Goal: Task Accomplishment & Management: Manage account settings

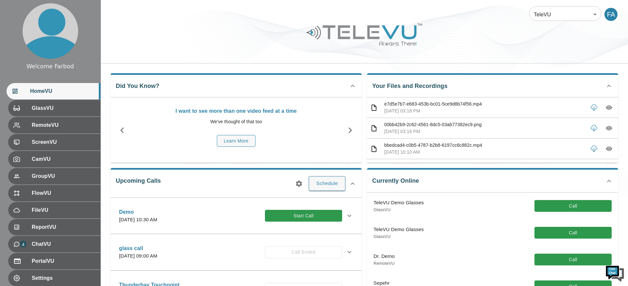
click at [543, 15] on body "Welcome Farbod HomeVU GlassVU RemoteVU ScreenVU CamVU GroupVU FlowVU FileVU Rep…" at bounding box center [314, 236] width 628 height 472
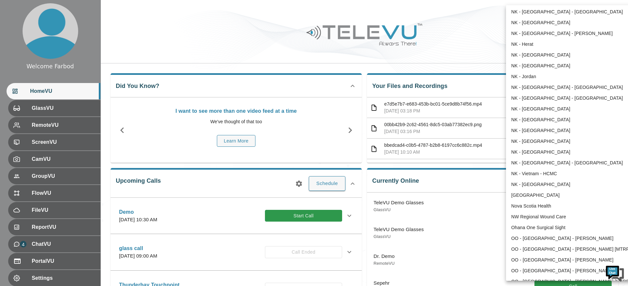
scroll to position [488, 0]
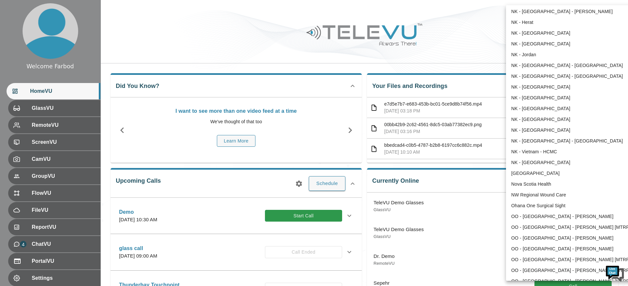
click at [525, 185] on li "Nova Scotia Health" at bounding box center [574, 184] width 136 height 11
type input "208"
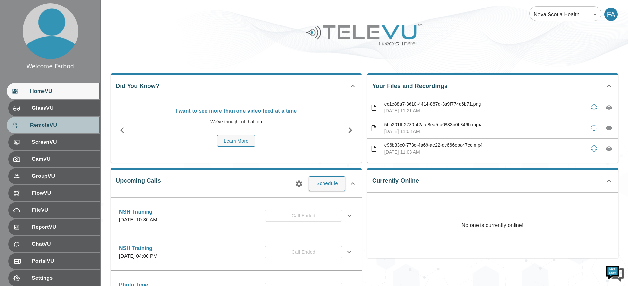
click at [77, 126] on span "RemoteVU" at bounding box center [62, 125] width 65 height 8
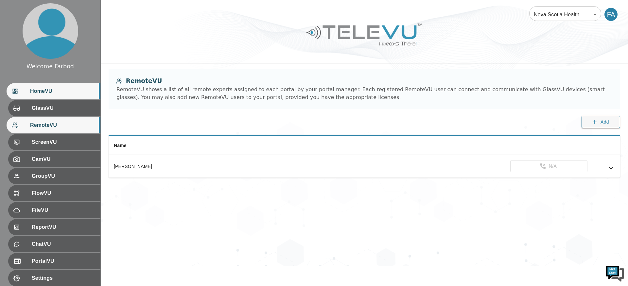
click at [83, 97] on div "HomeVU" at bounding box center [54, 91] width 94 height 16
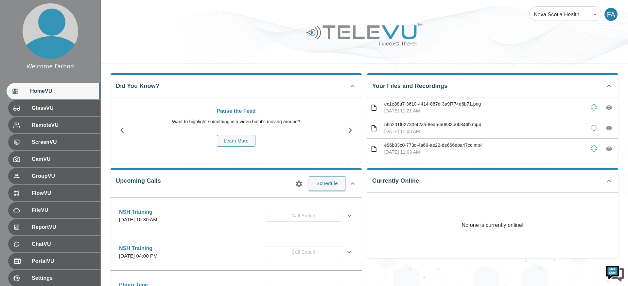
click at [175, 44] on div at bounding box center [364, 39] width 527 height 37
click at [195, 33] on div at bounding box center [364, 39] width 527 height 37
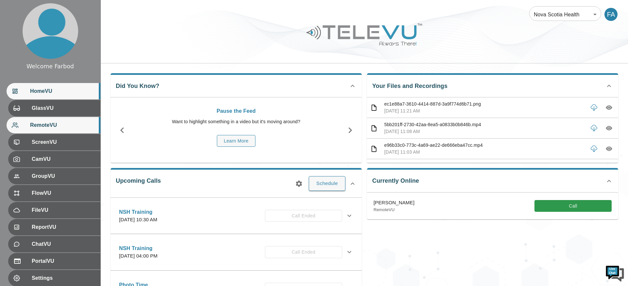
click at [52, 121] on div "RemoteVU" at bounding box center [54, 125] width 94 height 16
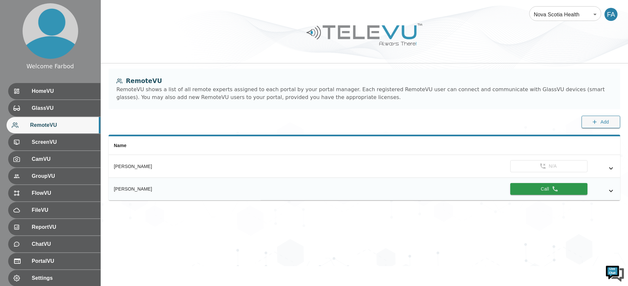
click at [617, 190] on td "Call" at bounding box center [441, 189] width 360 height 23
click at [613, 192] on icon "simple table" at bounding box center [611, 191] width 8 height 8
click at [612, 188] on icon "simple table" at bounding box center [611, 191] width 8 height 8
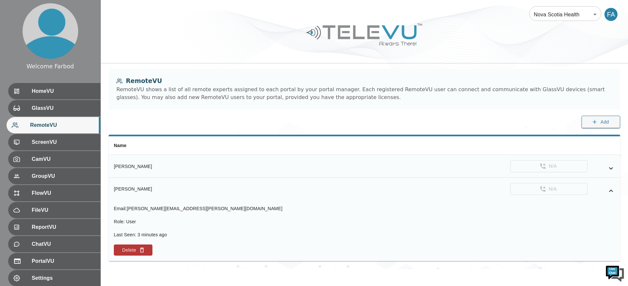
click at [613, 167] on icon "simple table" at bounding box center [611, 169] width 8 height 8
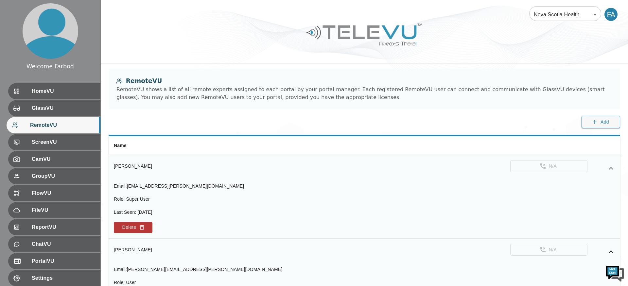
click at [613, 167] on icon "simple table" at bounding box center [611, 169] width 8 height 8
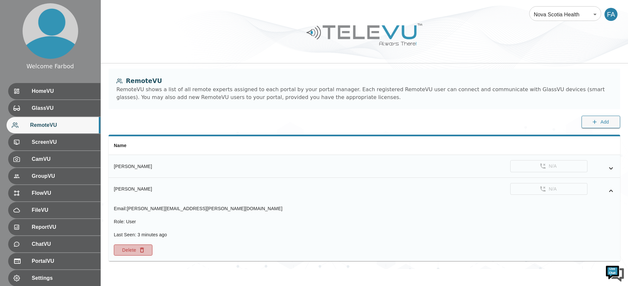
click at [136, 248] on button "Delete" at bounding box center [133, 250] width 39 height 11
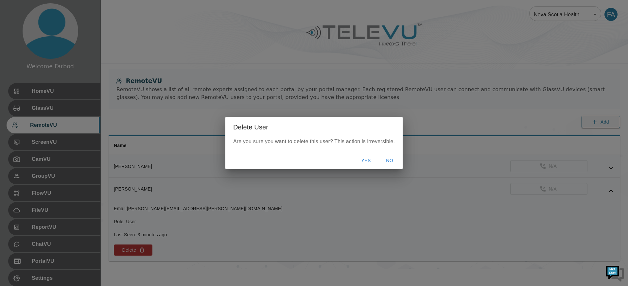
click at [364, 158] on button "Yes" at bounding box center [366, 161] width 21 height 12
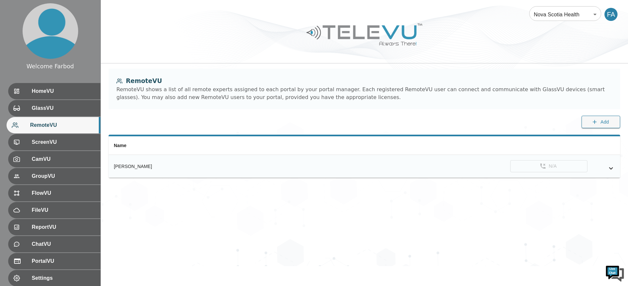
click at [512, 191] on div "Nova Scotia Health 208 ​ FA RemoteVU RemoteVU shows a list of all remote expert…" at bounding box center [364, 133] width 527 height 266
click at [612, 192] on icon "simple table" at bounding box center [611, 191] width 8 height 8
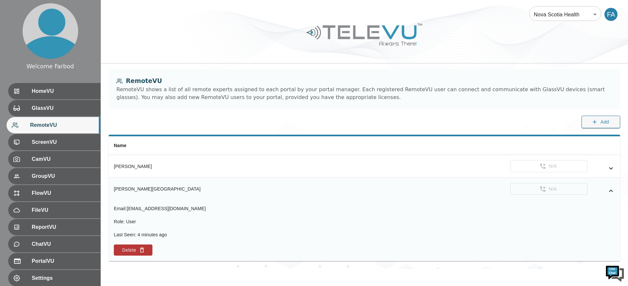
click at [612, 192] on icon "simple table" at bounding box center [611, 191] width 8 height 8
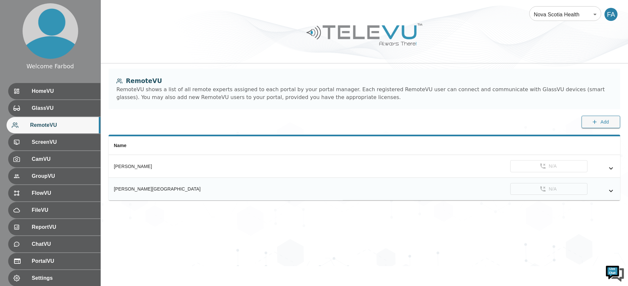
click at [613, 191] on icon "simple table" at bounding box center [611, 191] width 8 height 8
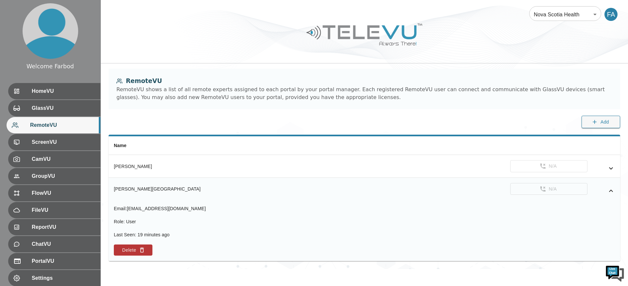
click at [613, 190] on icon "simple table" at bounding box center [611, 191] width 8 height 8
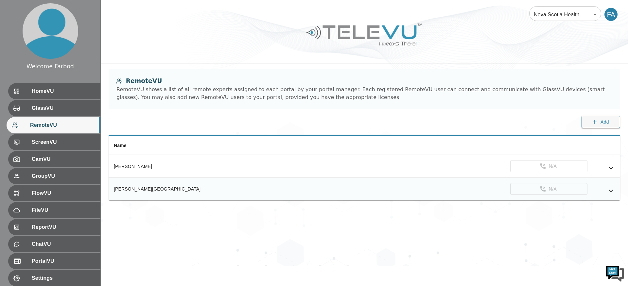
click at [609, 190] on icon "simple table" at bounding box center [611, 191] width 8 height 8
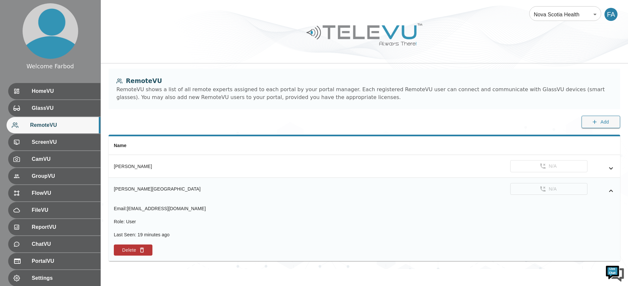
click at [613, 191] on icon "simple table" at bounding box center [611, 191] width 8 height 8
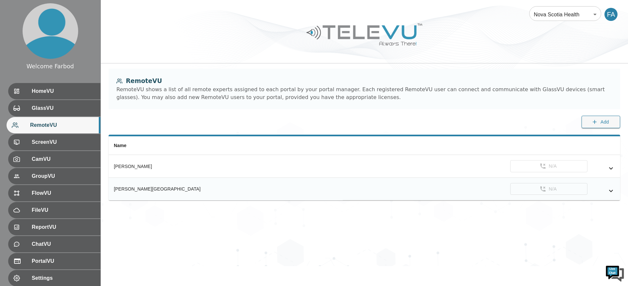
click at [614, 192] on icon "simple table" at bounding box center [611, 191] width 8 height 8
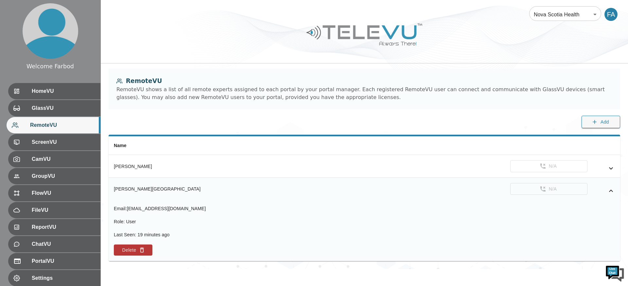
click at [614, 192] on icon "simple table" at bounding box center [611, 191] width 8 height 8
